Goal: Transaction & Acquisition: Download file/media

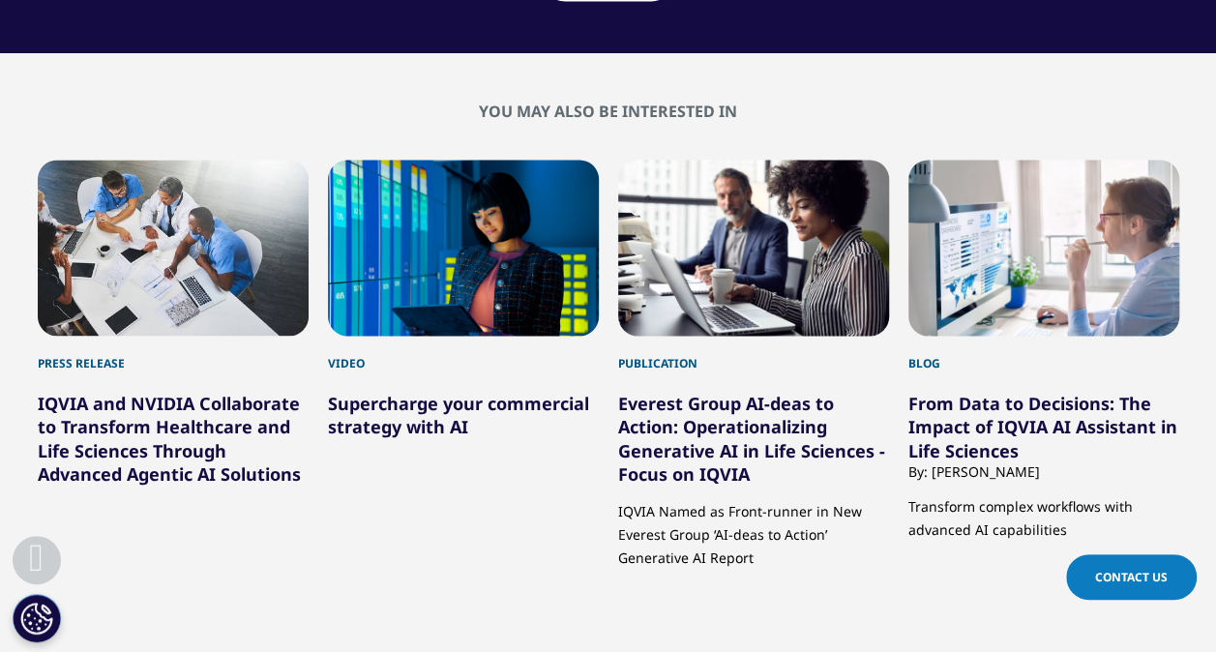
scroll to position [5032, 0]
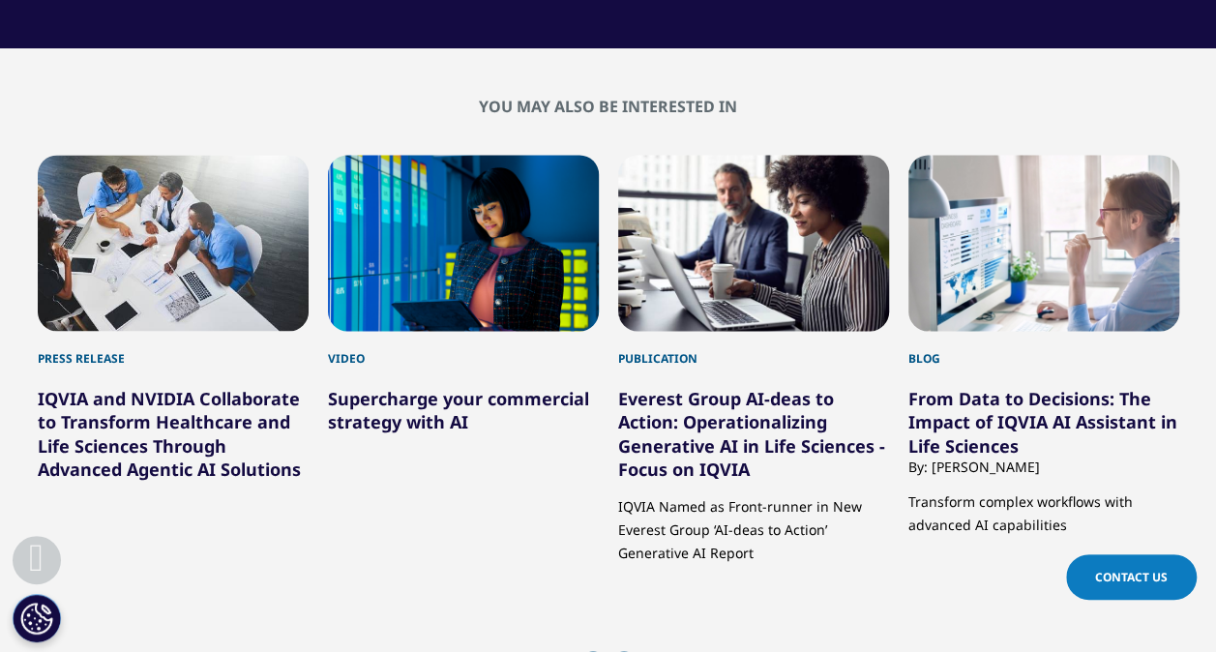
click at [654, 416] on link "Everest Group AI-deas to Action: Operationalizing Generative AI in Life Science…" at bounding box center [751, 433] width 267 height 93
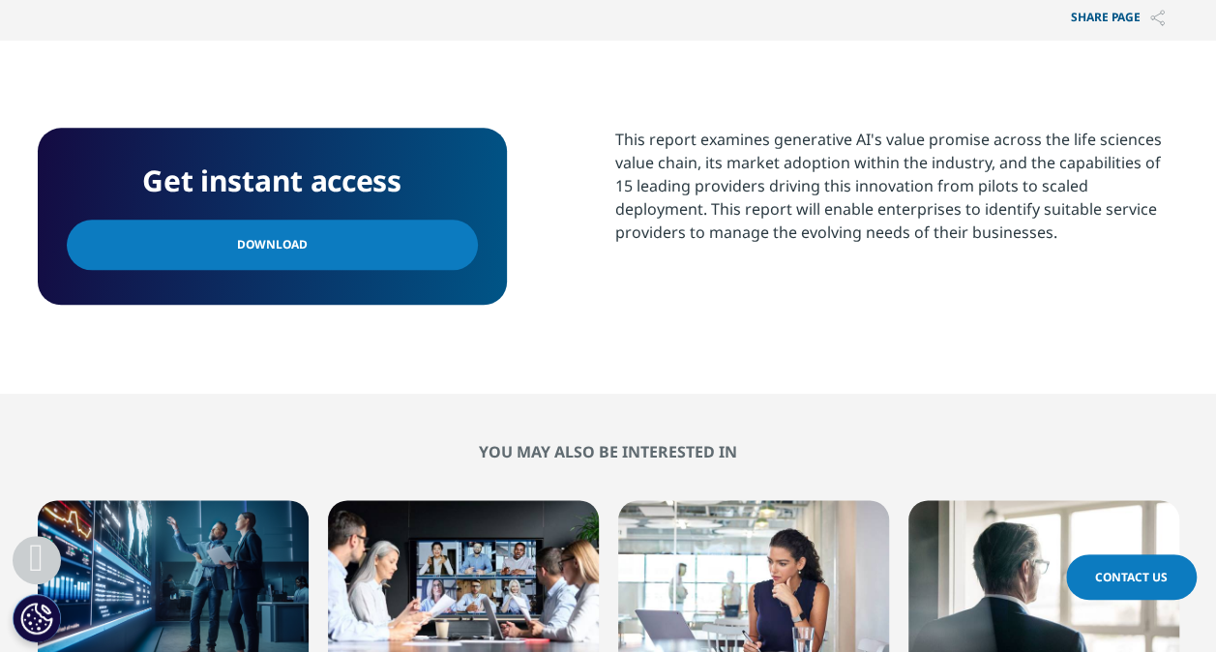
scroll to position [1045, 0]
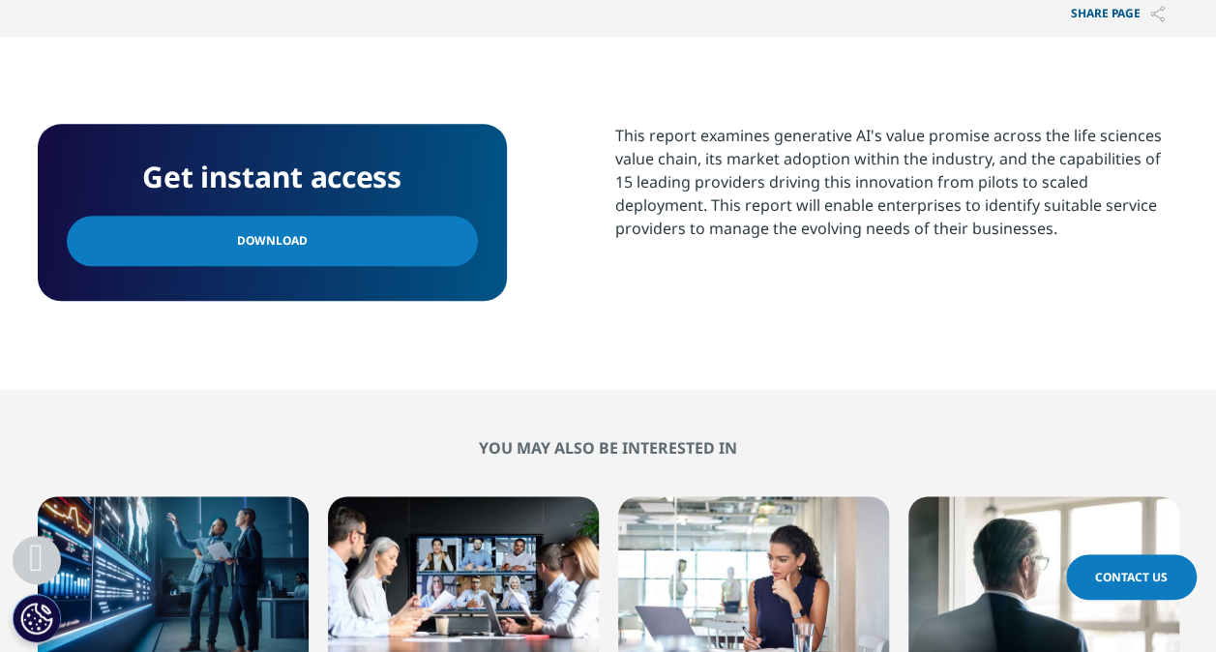
click at [252, 260] on link "Download" at bounding box center [272, 241] width 411 height 50
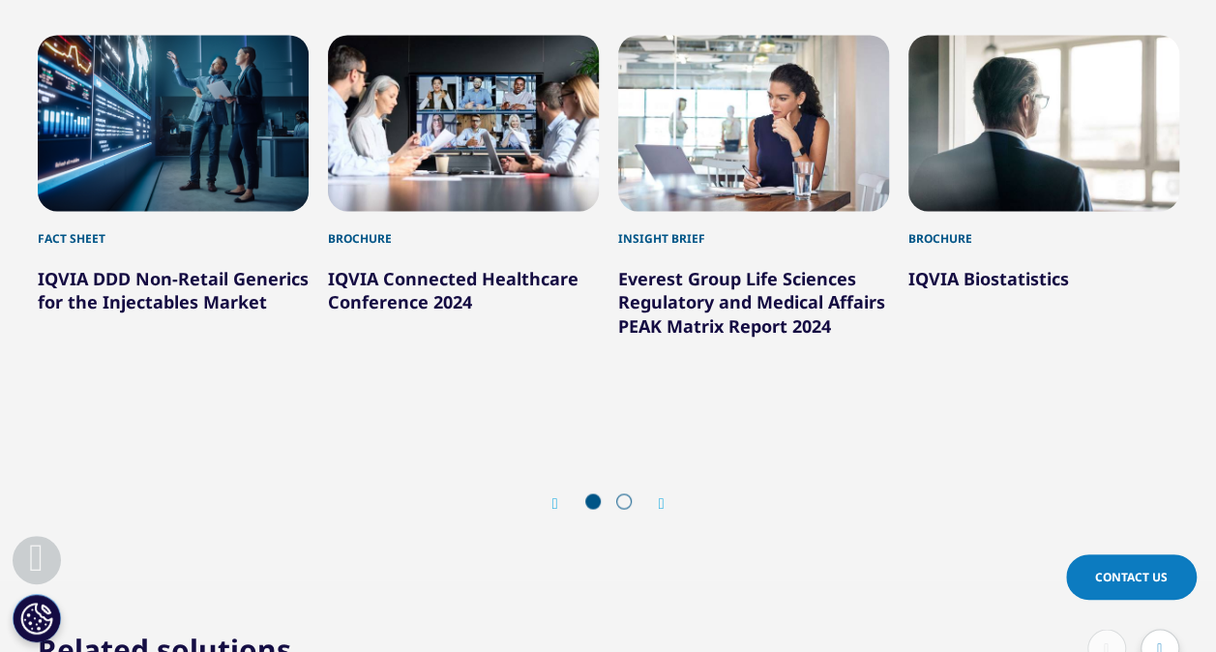
scroll to position [1510, 0]
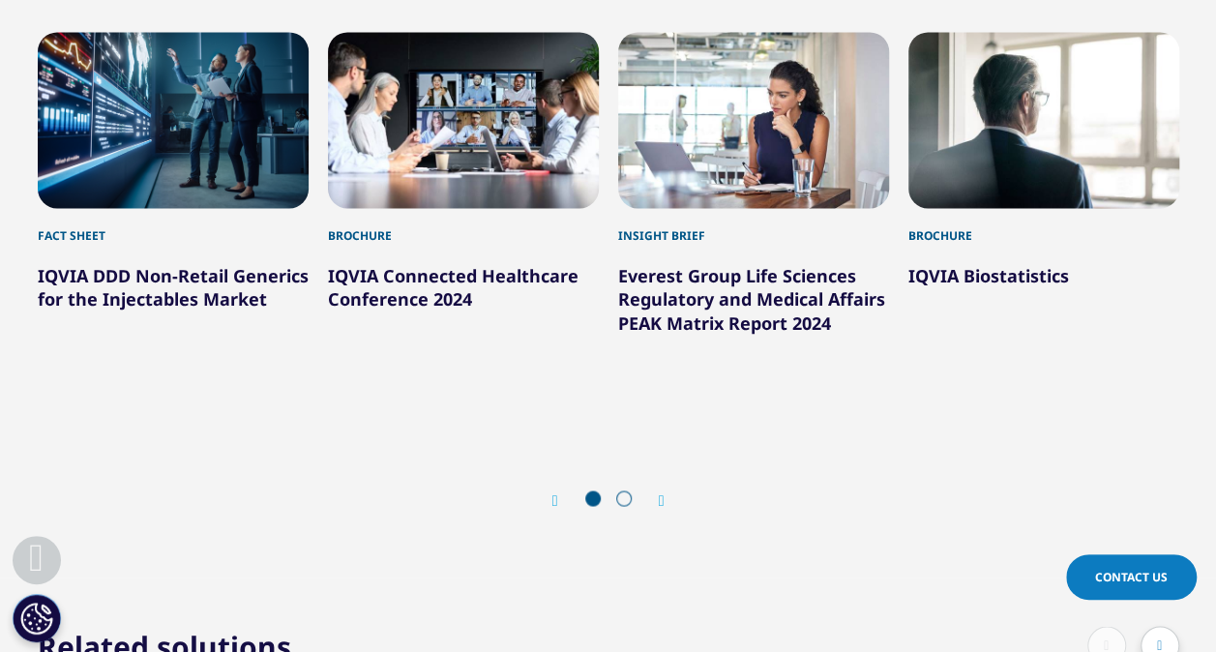
click at [693, 319] on link "Everest Group Life Sciences Regulatory and Medical Affairs PEAK Matrix Report 2…" at bounding box center [751, 299] width 267 height 70
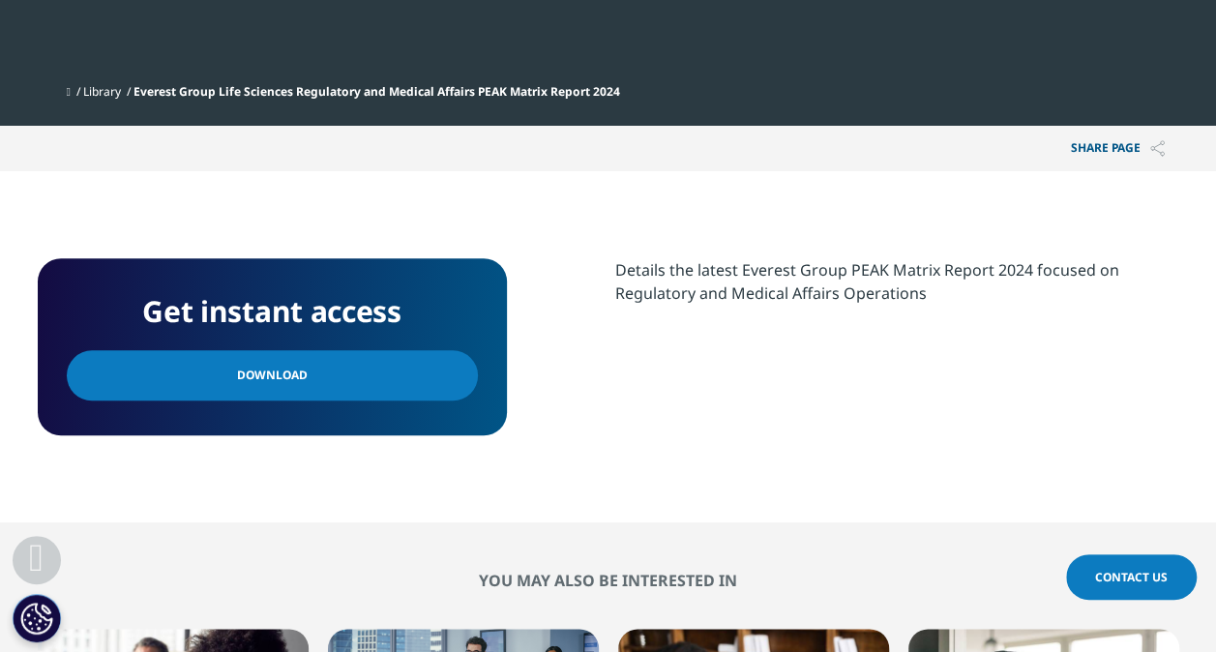
scroll to position [1006, 0]
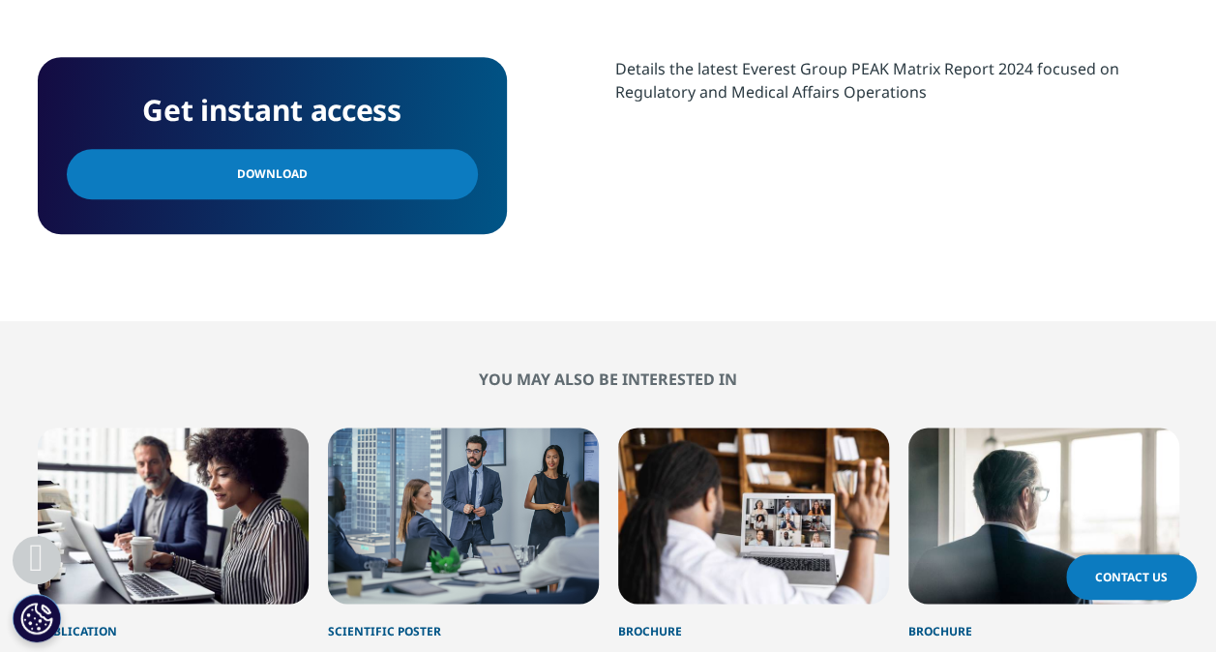
click at [397, 178] on link "Download" at bounding box center [272, 174] width 411 height 50
click at [89, 343] on section "You may also be interested in Publication Everest Group AI-[PERSON_NAME] to Act…" at bounding box center [608, 624] width 1216 height 606
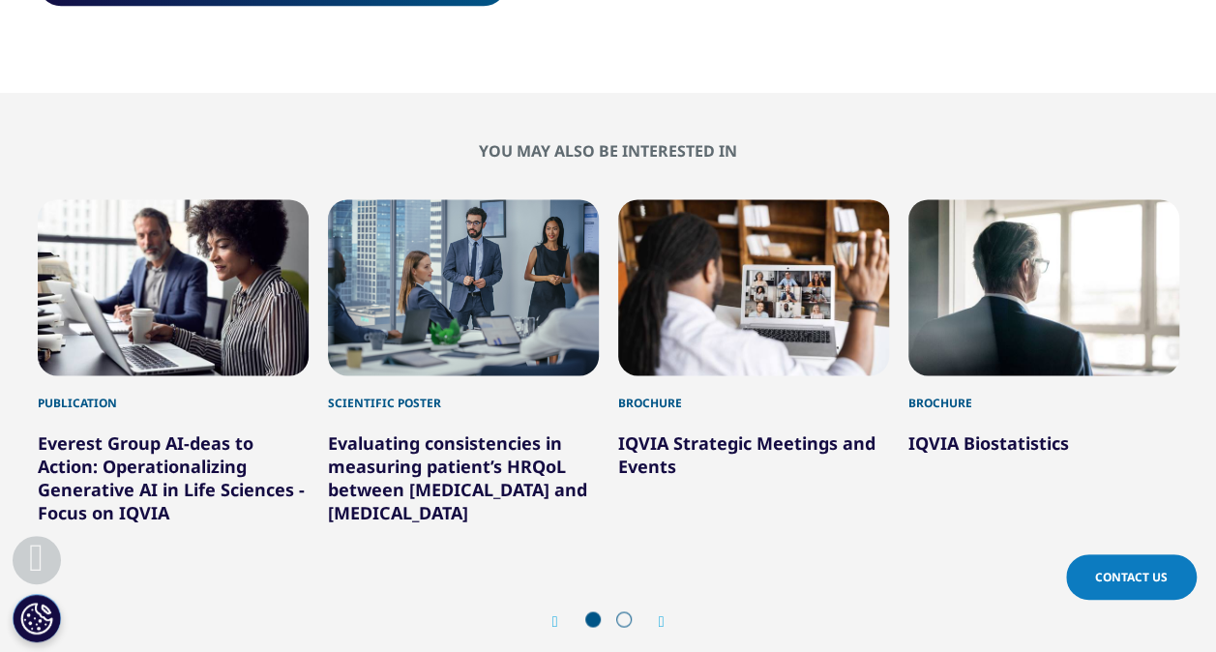
scroll to position [1239, 0]
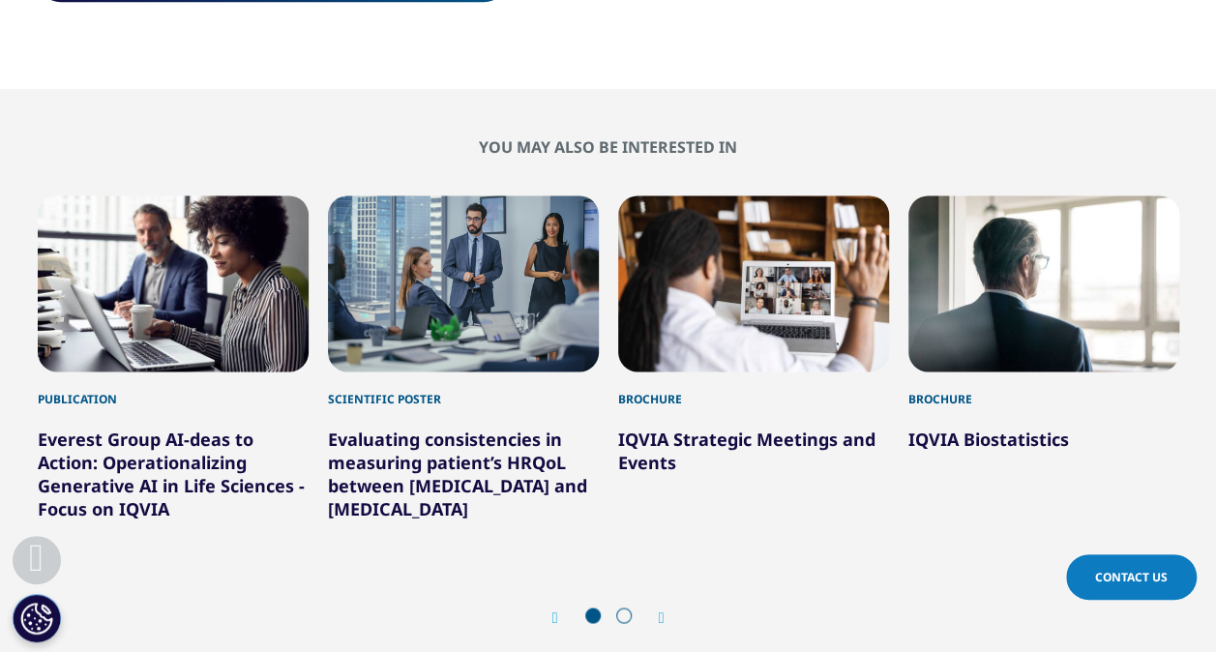
click at [954, 428] on link "IQVIA Biostatistics" at bounding box center [989, 439] width 161 height 23
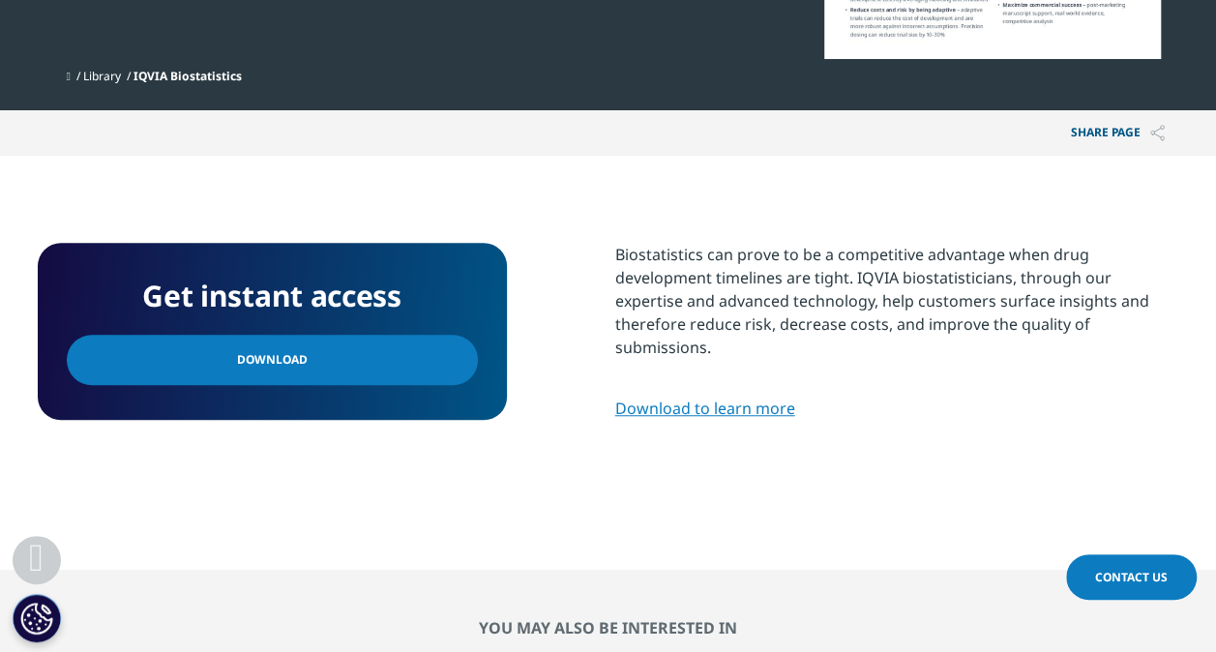
scroll to position [581, 0]
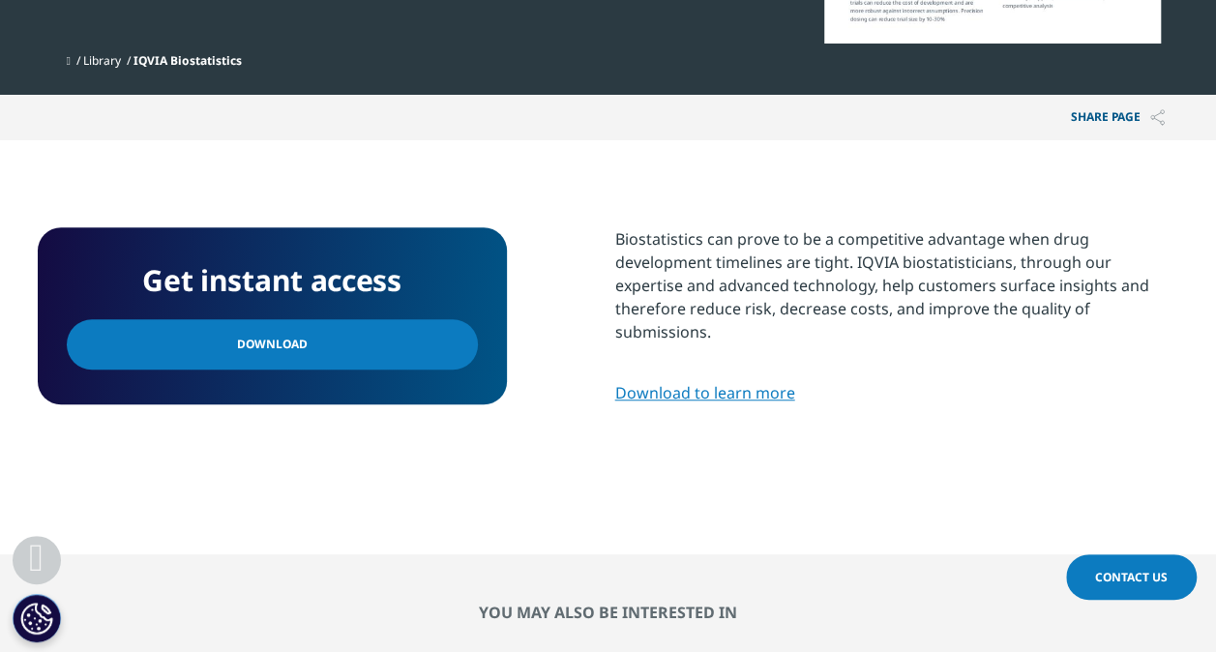
click at [397, 344] on link "Download" at bounding box center [272, 344] width 411 height 50
